Goal: Transaction & Acquisition: Purchase product/service

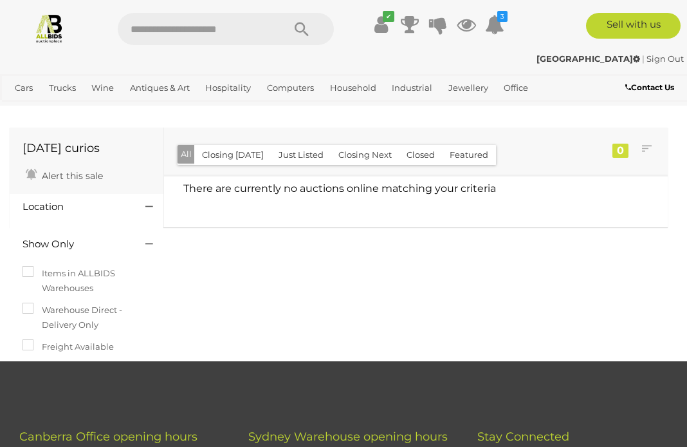
click at [299, 156] on button "Just Listed" at bounding box center [301, 155] width 60 height 20
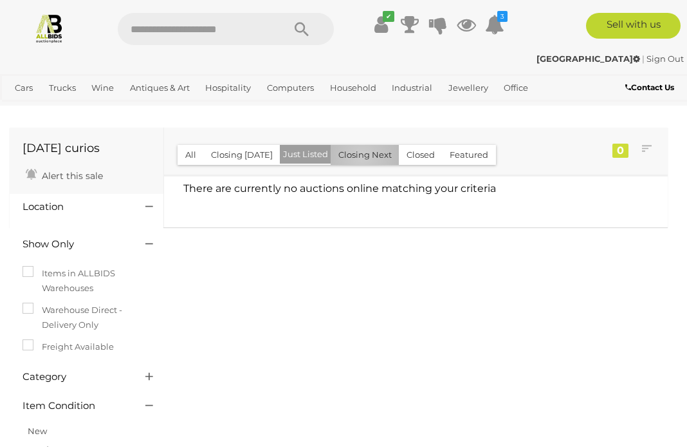
click at [358, 158] on button "Closing Next" at bounding box center [365, 155] width 69 height 20
click at [192, 152] on button "All" at bounding box center [191, 155] width 26 height 20
click at [155, 89] on link "Antiques & Art" at bounding box center [160, 87] width 70 height 21
click at [0, 0] on link "View All Antiques & Art Auctions" at bounding box center [0, 0] width 0 height 0
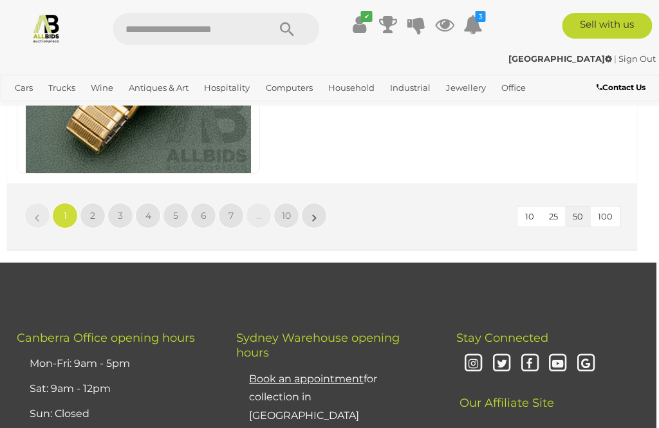
scroll to position [12643, 3]
click at [310, 203] on link "»" at bounding box center [314, 216] width 26 height 26
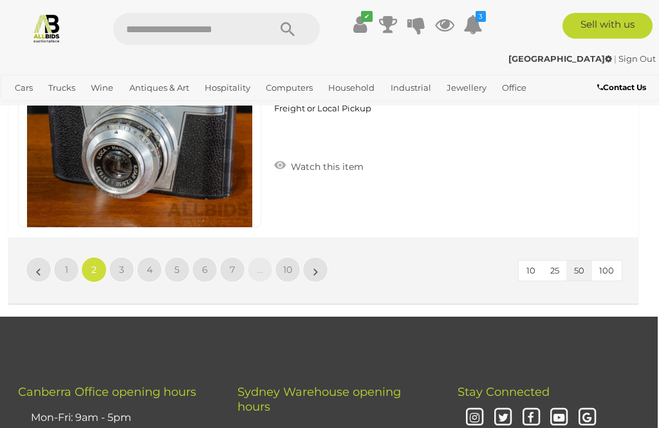
scroll to position [12588, 1]
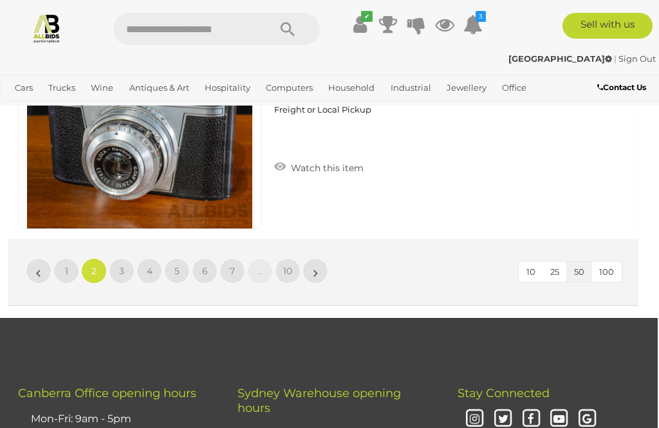
click at [319, 258] on link "»" at bounding box center [315, 271] width 26 height 26
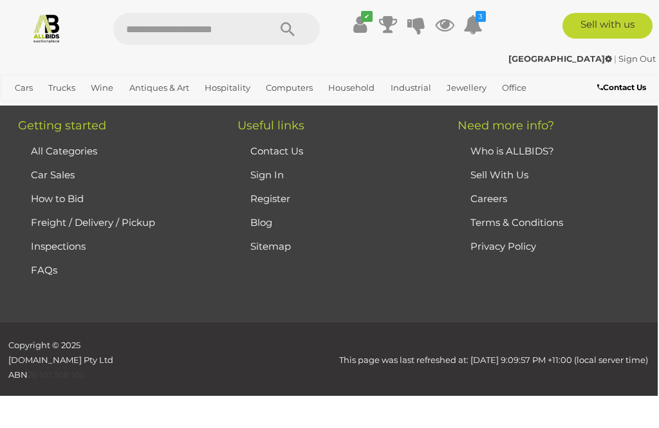
scroll to position [291, 0]
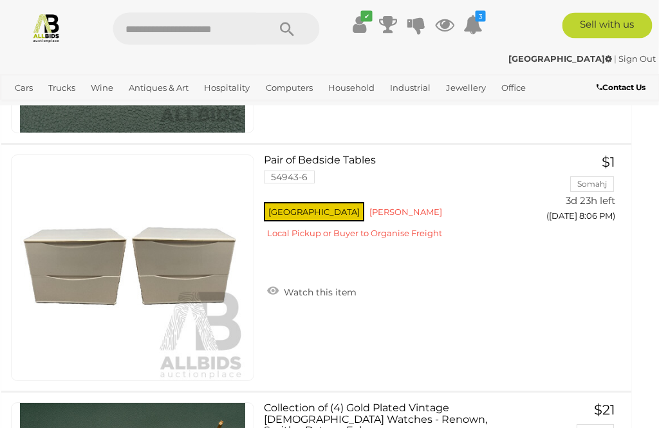
scroll to position [10522, 1]
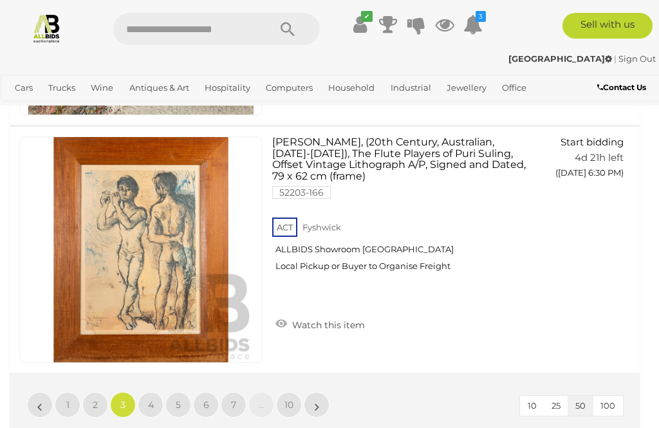
click at [326, 392] on link "»" at bounding box center [317, 405] width 26 height 26
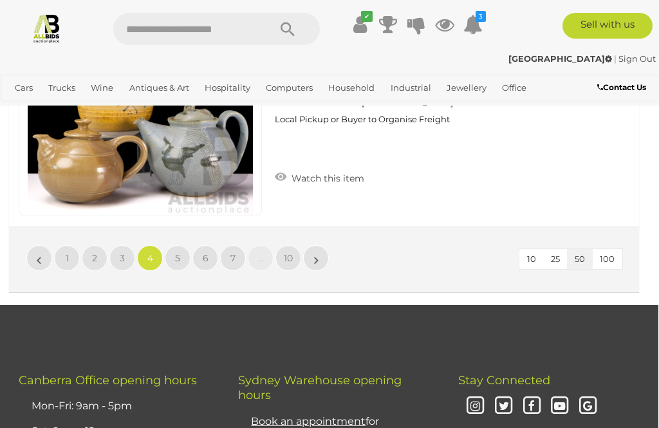
click at [324, 245] on link "»" at bounding box center [316, 258] width 26 height 26
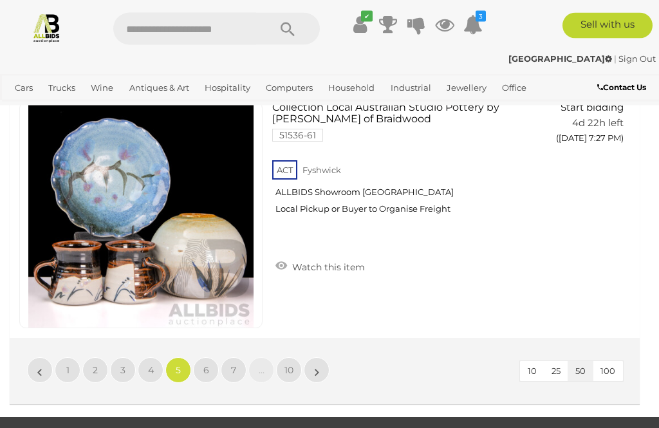
scroll to position [12487, 0]
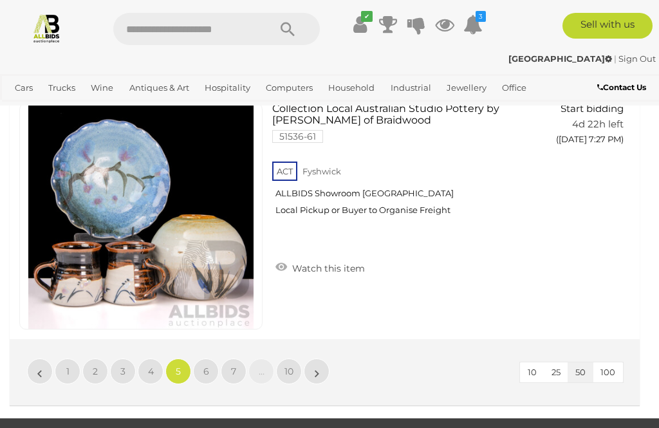
click at [314, 358] on link "»" at bounding box center [317, 371] width 26 height 26
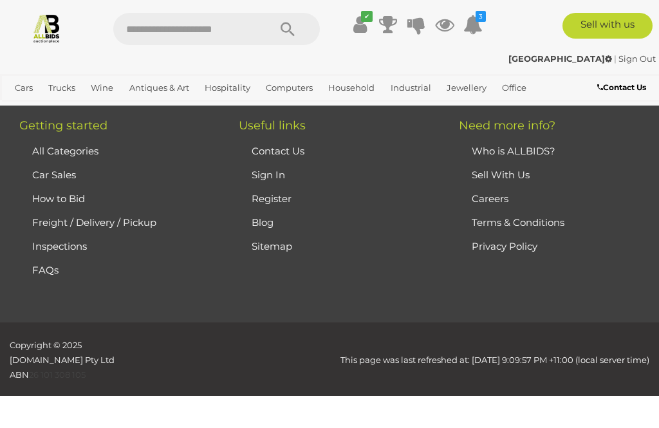
scroll to position [291, 0]
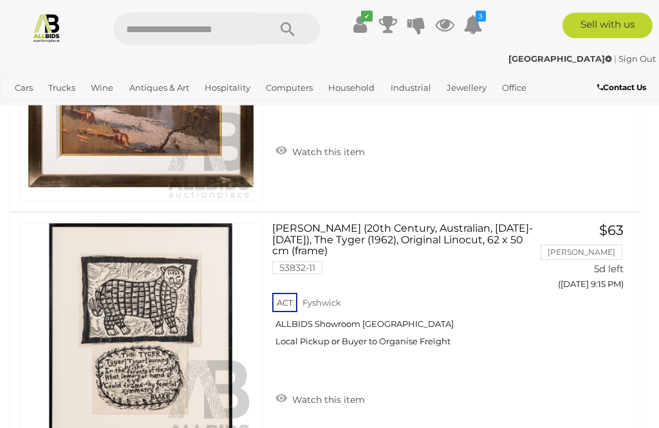
scroll to position [8403, 0]
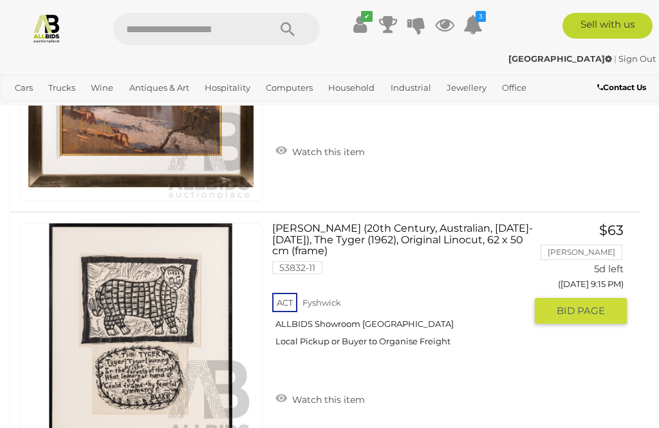
click at [572, 304] on span "BID PAGE" at bounding box center [581, 310] width 48 height 13
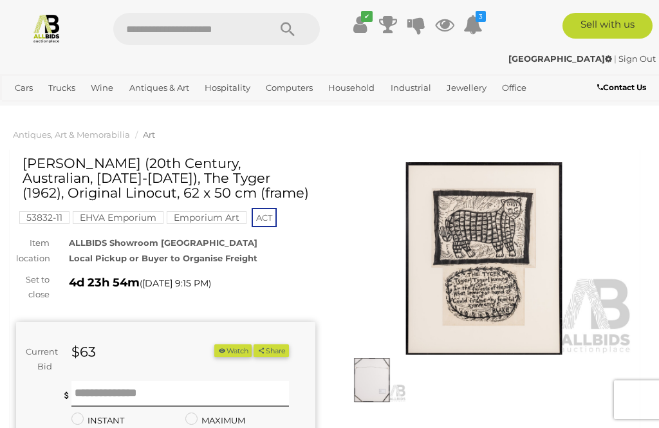
click at [97, 375] on form "Current Bid $63 (Min $65) $63 Share Facebook Twitter" at bounding box center [153, 422] width 254 height 157
click at [98, 394] on input "text" at bounding box center [180, 394] width 218 height 26
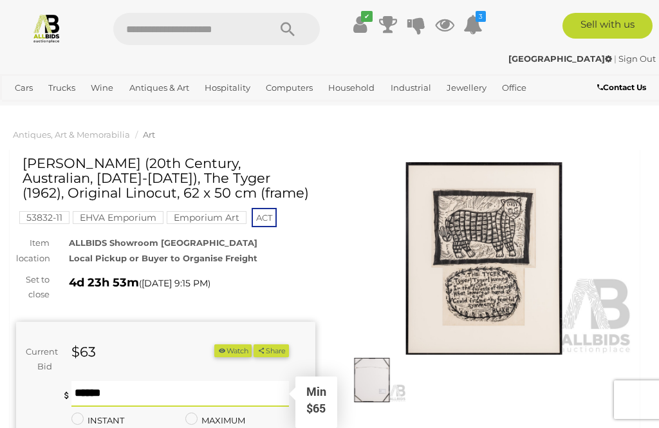
scroll to position [46, 0]
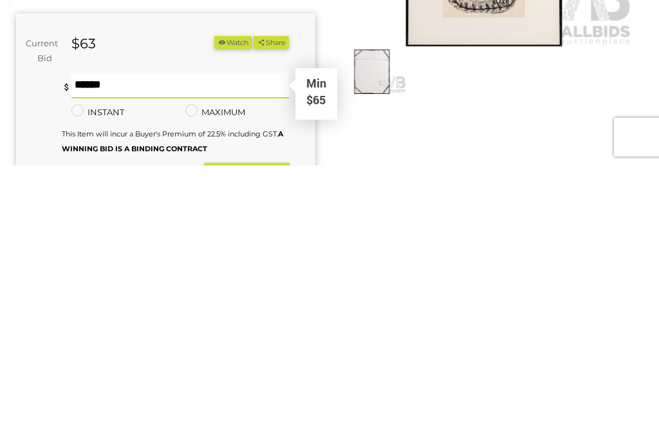
type input "***"
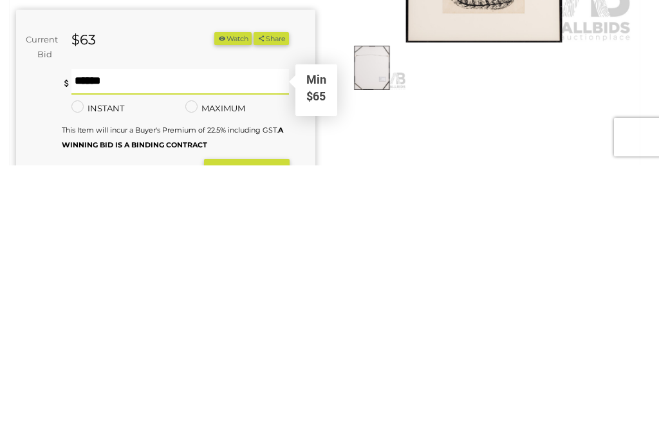
click at [250, 427] on strong "BID NOW" at bounding box center [246, 436] width 65 height 15
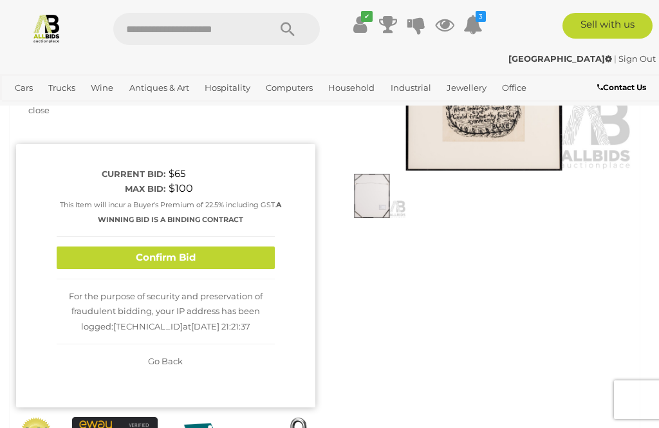
scroll to position [182, 0]
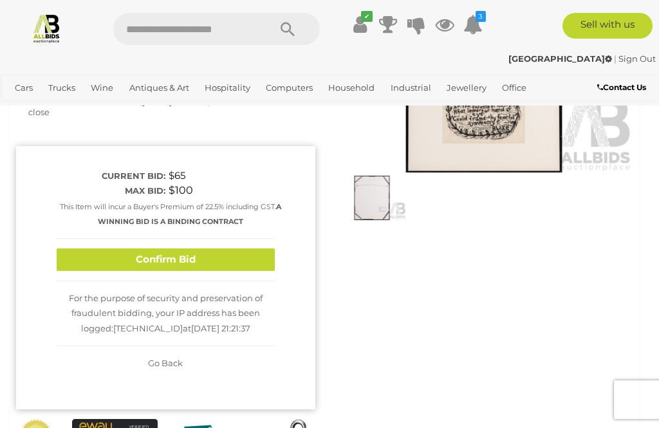
click at [216, 252] on button "Confirm Bid" at bounding box center [166, 259] width 218 height 23
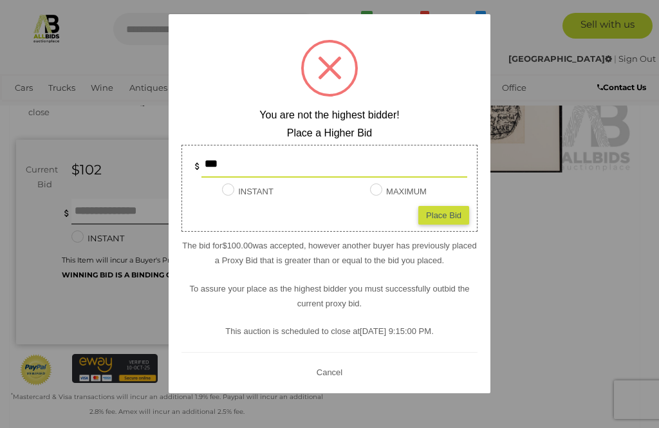
click at [241, 178] on input "***" at bounding box center [334, 165] width 266 height 26
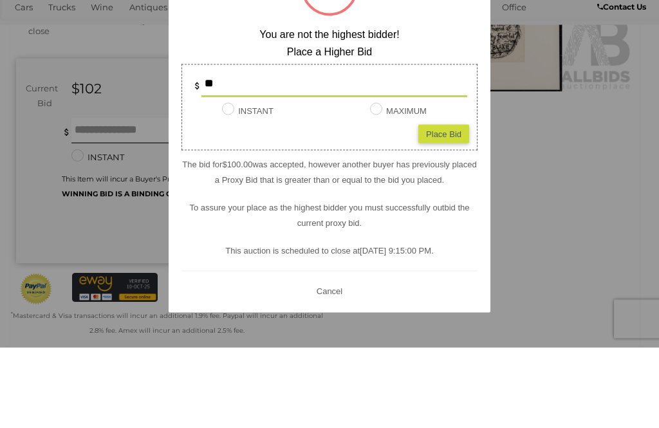
type input "***"
click at [447, 205] on div "Place Bid" at bounding box center [443, 214] width 51 height 19
type input "***"
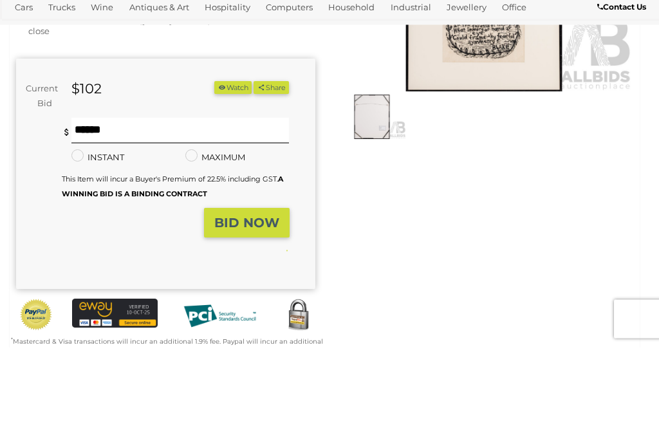
scroll to position [263, 0]
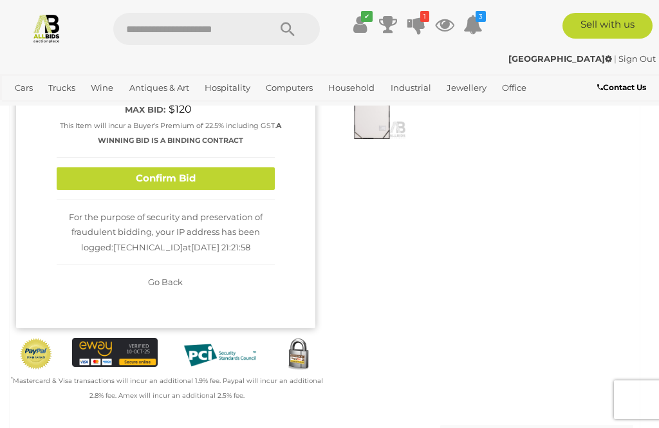
click at [243, 167] on button "Confirm Bid" at bounding box center [166, 178] width 218 height 23
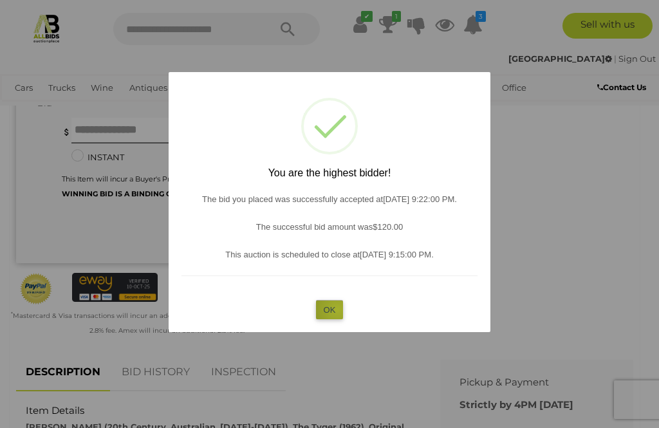
click at [338, 319] on button "OK" at bounding box center [330, 309] width 28 height 19
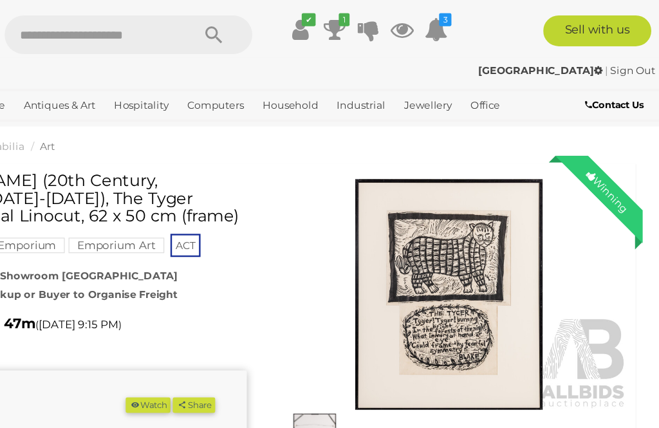
scroll to position [0, 0]
